Goal: Task Accomplishment & Management: Use online tool/utility

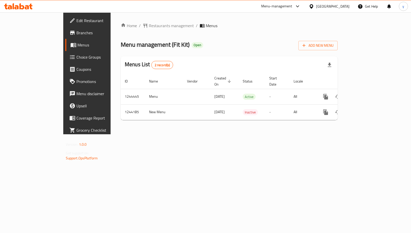
click at [77, 55] on span "Choice Groups" at bounding box center [102, 57] width 51 height 6
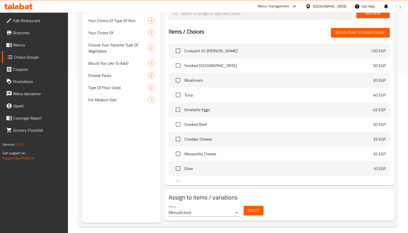
scroll to position [163, 0]
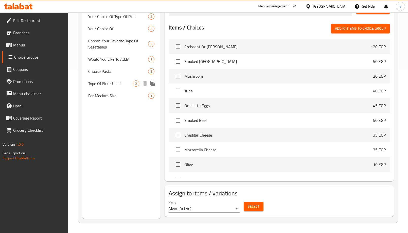
click at [109, 84] on span "Type Of Flour Used" at bounding box center [110, 83] width 45 height 6
type input "Type Of Flour Used"
type input "نوع الدقيق المستخدم"
click at [109, 84] on span "Type Of Flour Used" at bounding box center [110, 83] width 45 height 6
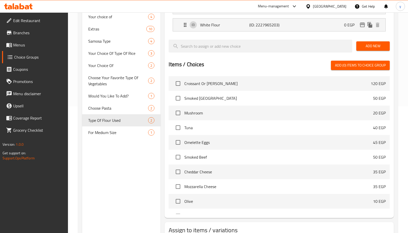
scroll to position [127, 0]
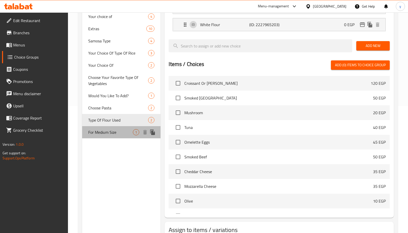
click at [115, 133] on span "For Medium Size" at bounding box center [110, 132] width 45 height 6
type input "For Medium Size"
type input "للحجم المتوسط"
type input "0"
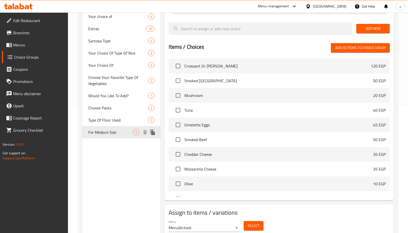
click at [113, 133] on span "For Medium Size" at bounding box center [110, 132] width 45 height 6
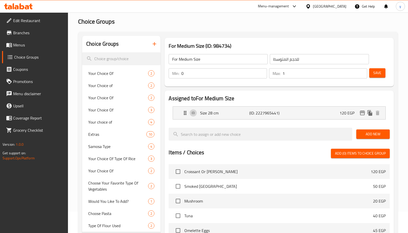
scroll to position [19, 0]
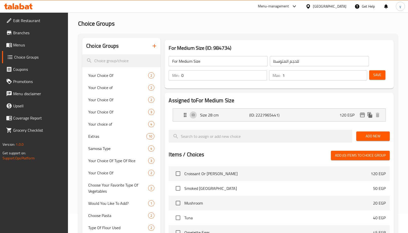
click at [19, 4] on icon at bounding box center [18, 6] width 29 height 6
